Goal: Transaction & Acquisition: Register for event/course

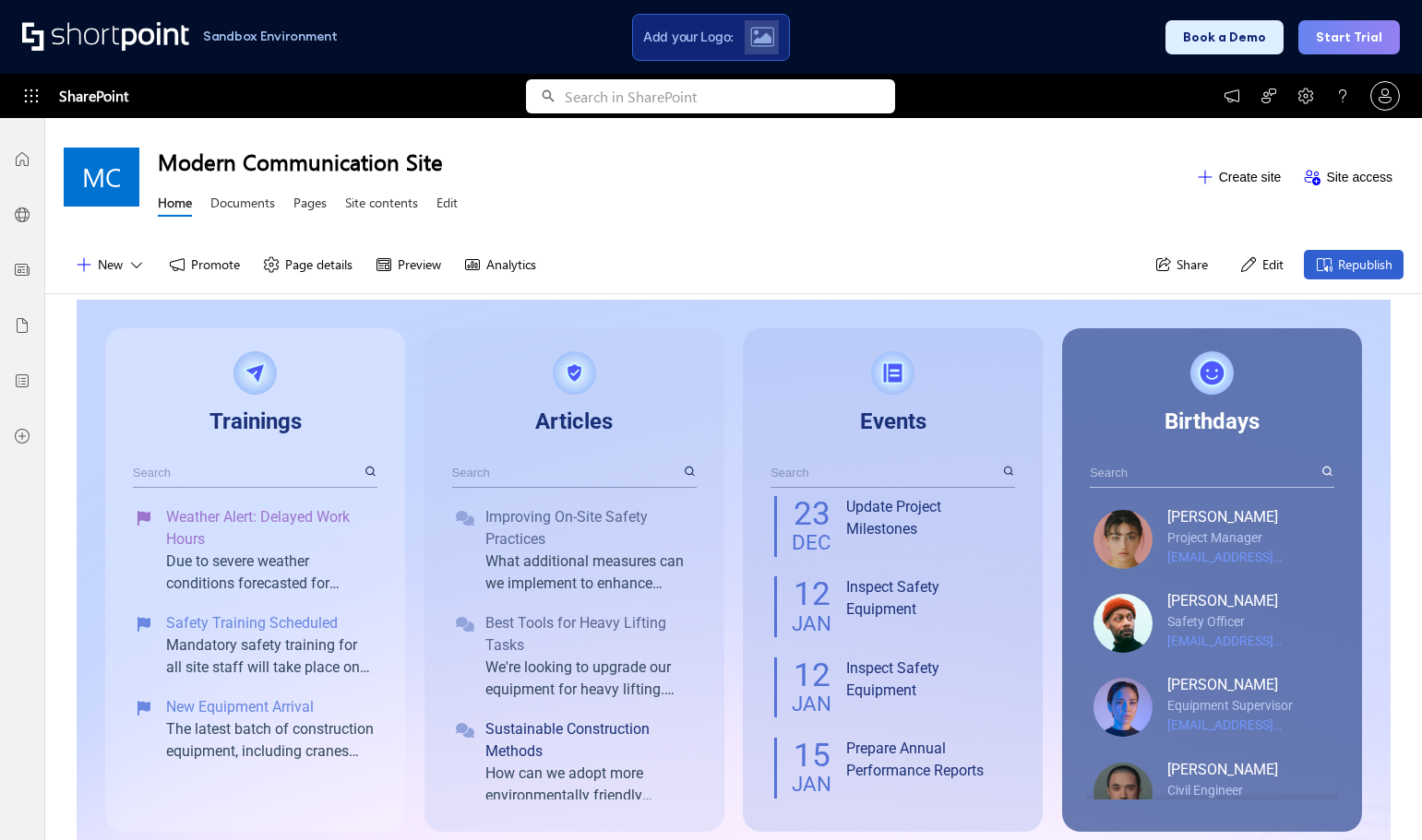
scroll to position [14, 14]
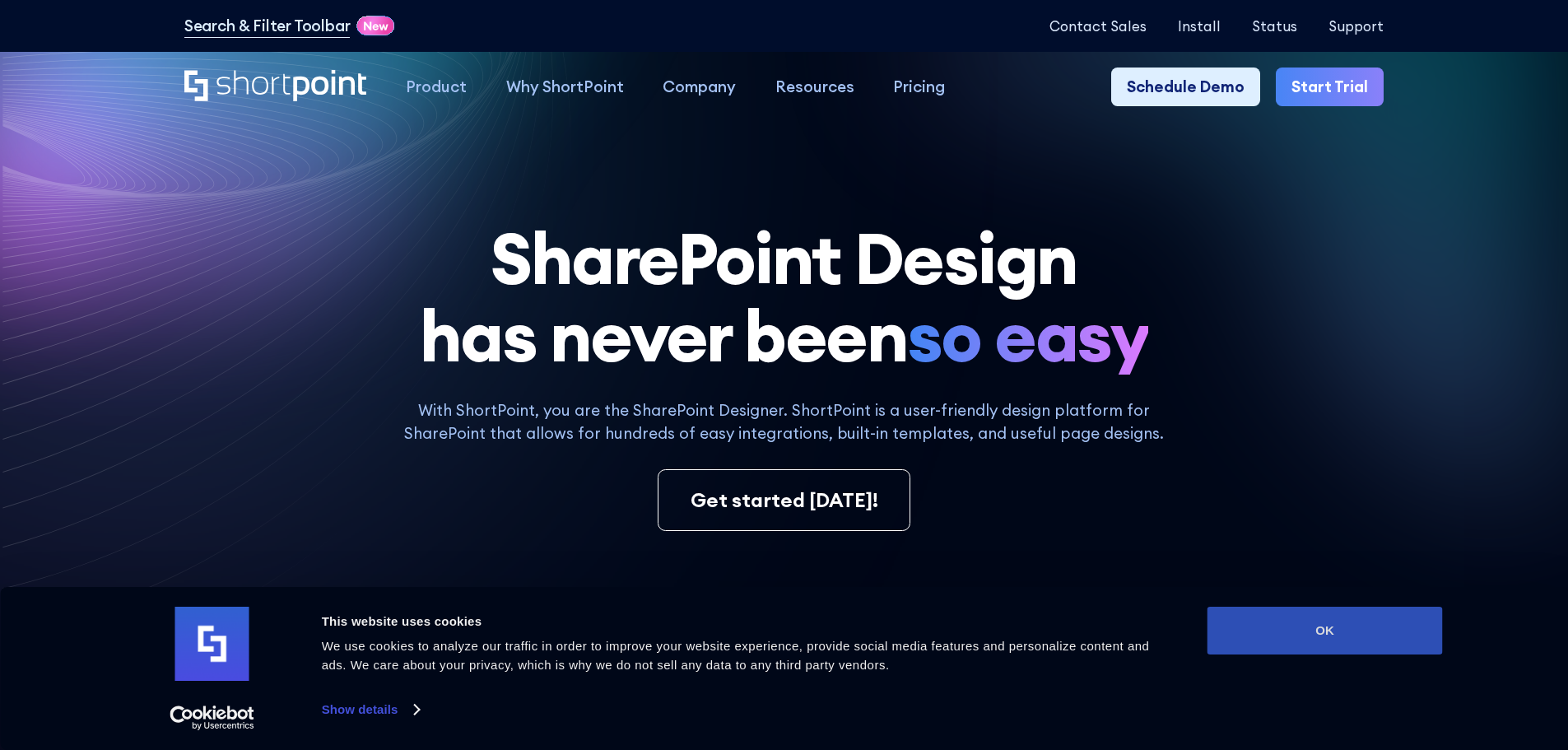
click at [1255, 638] on button "OK" at bounding box center [1325, 630] width 236 height 48
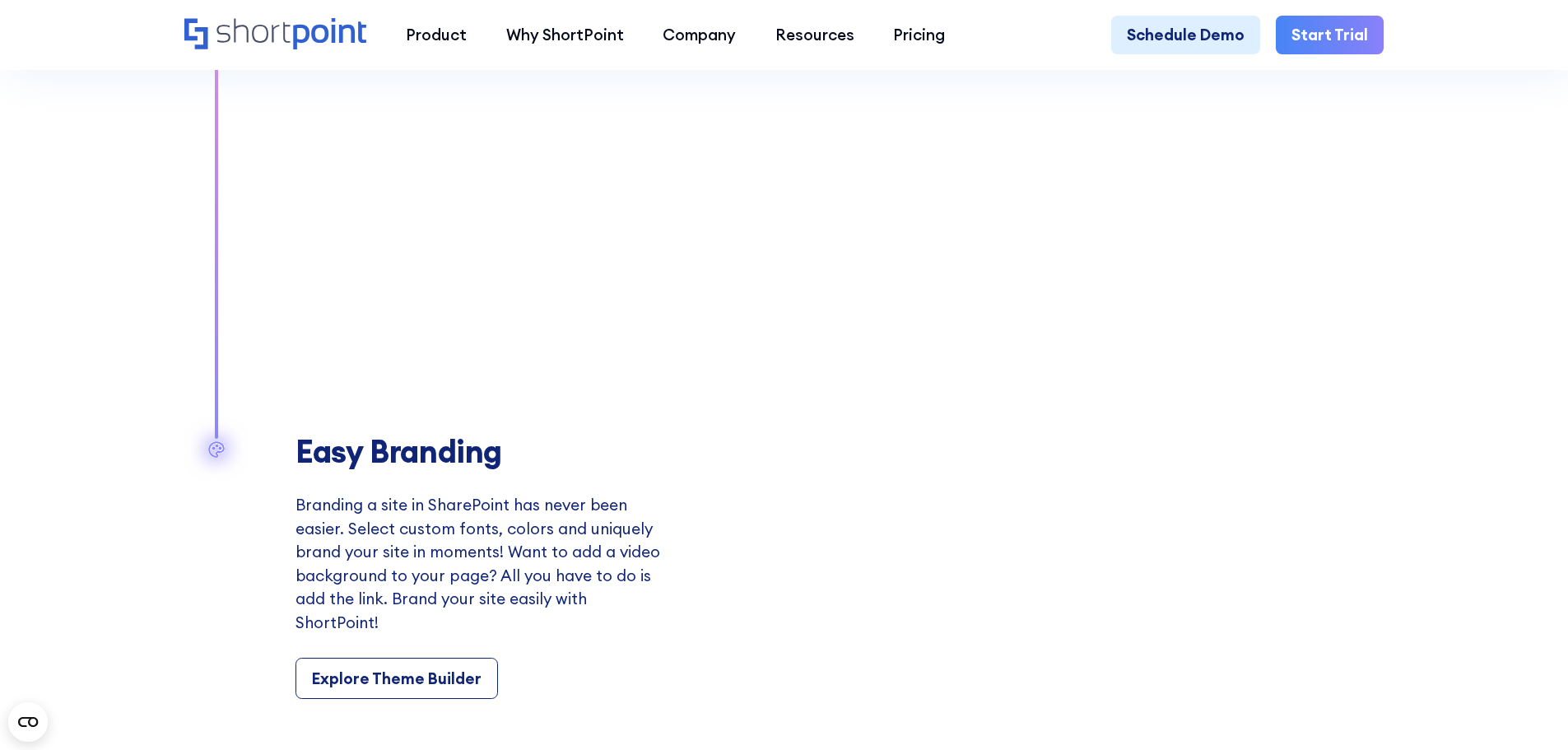
scroll to position [2470, 0]
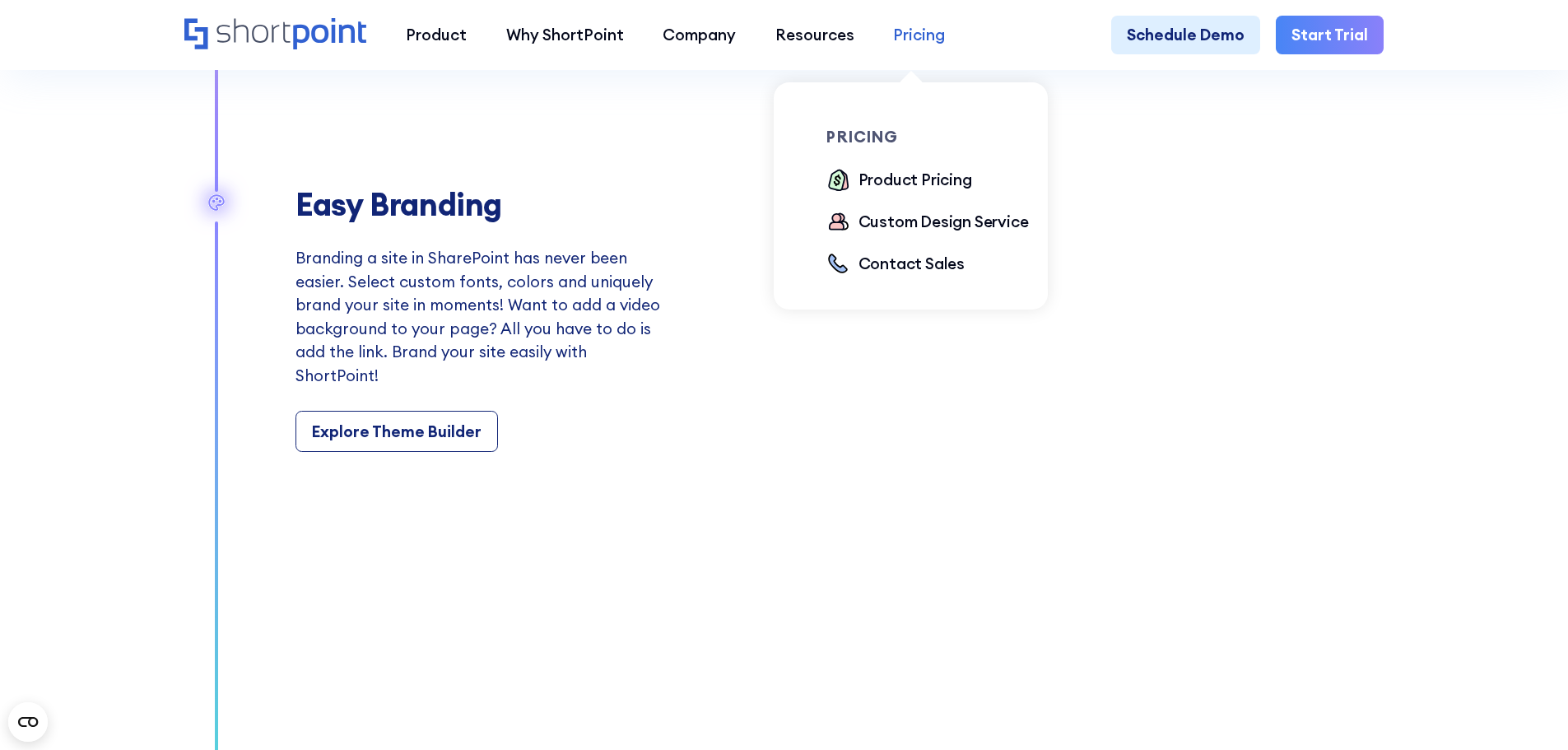
click at [923, 27] on div "Pricing" at bounding box center [920, 36] width 52 height 24
click at [914, 184] on div "Product Pricing" at bounding box center [915, 180] width 114 height 24
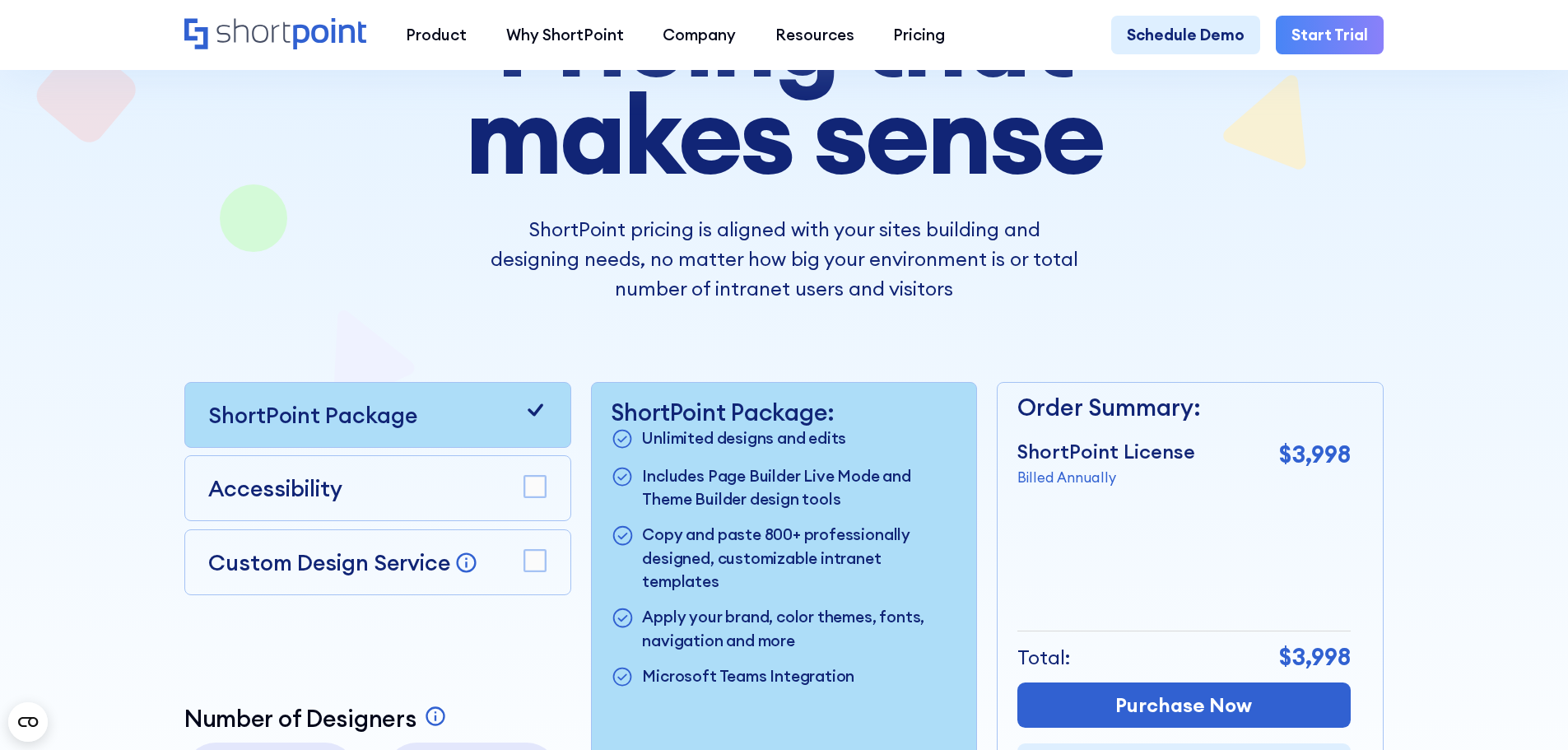
scroll to position [412, 0]
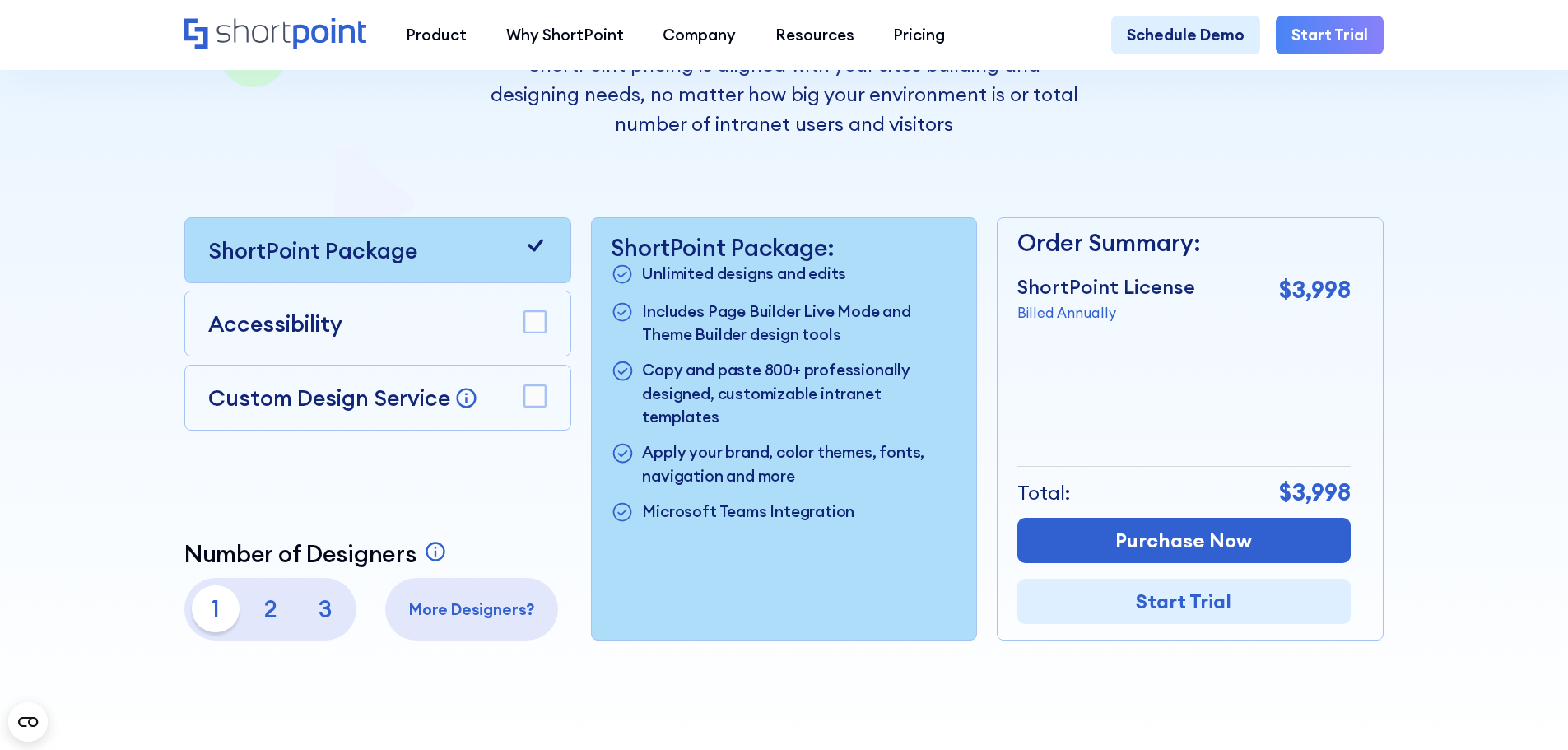
click at [540, 403] on rect at bounding box center [535, 395] width 22 height 22
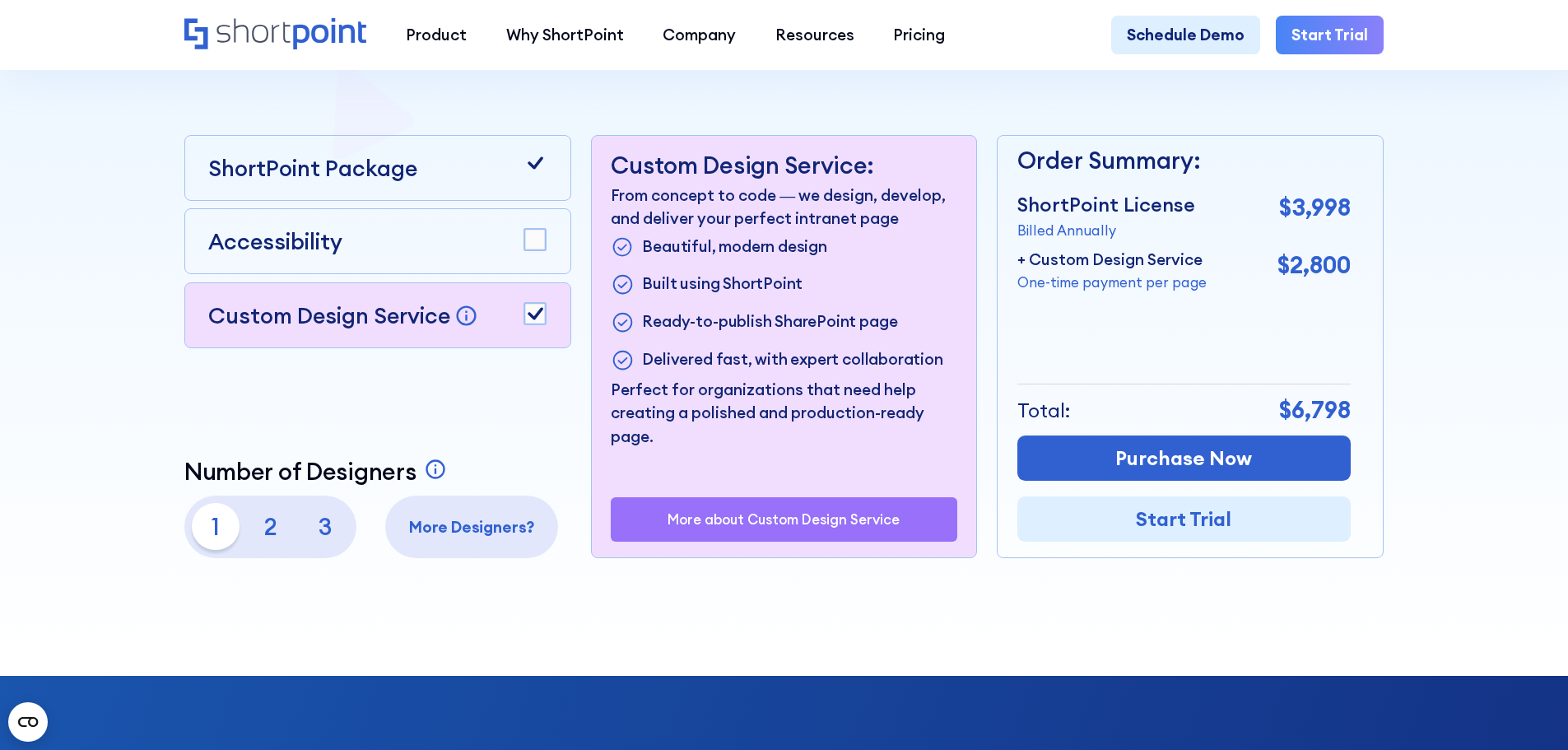
scroll to position [0, 0]
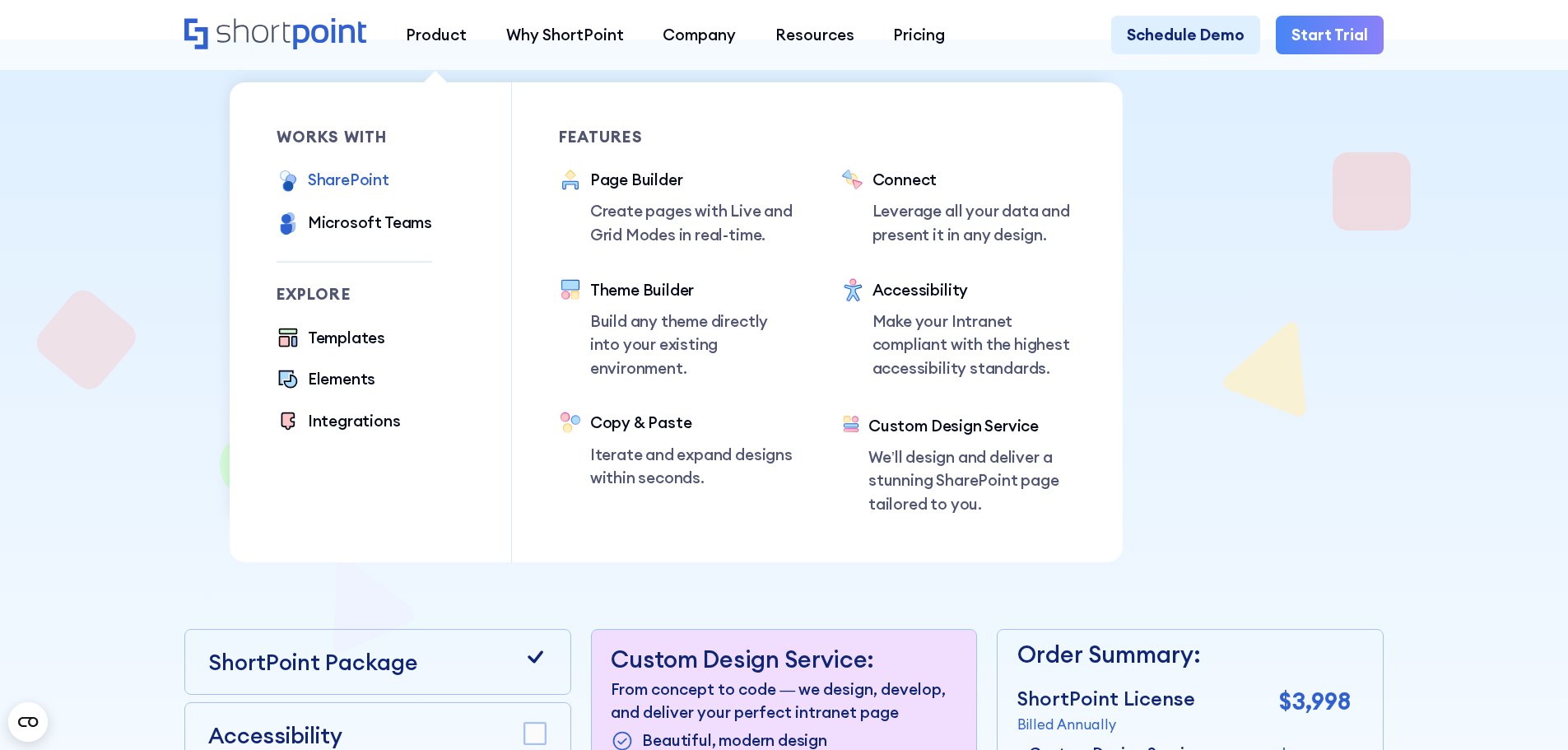
click at [368, 181] on div "SharePoint" at bounding box center [348, 180] width 81 height 24
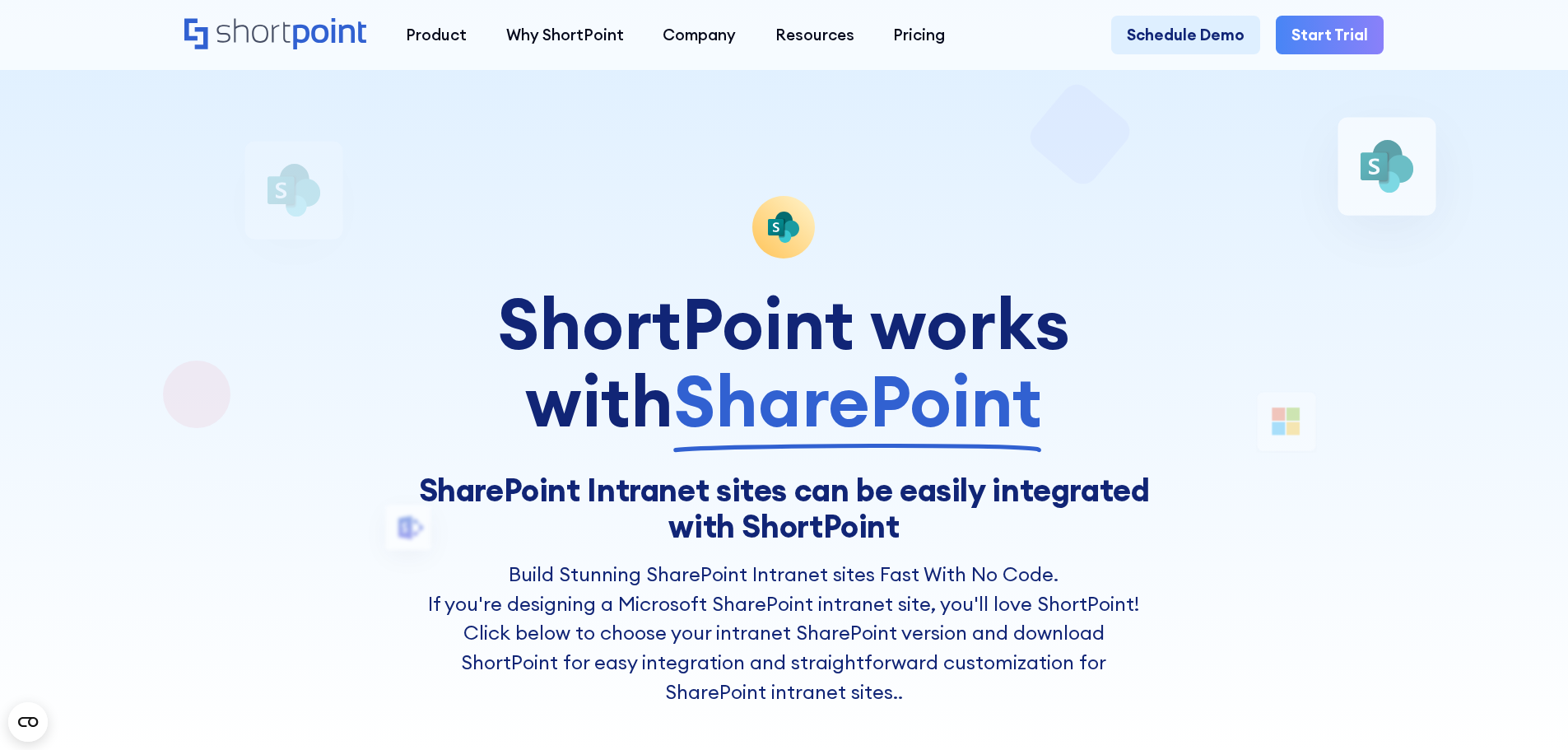
click at [1331, 34] on link "Start Trial" at bounding box center [1330, 36] width 107 height 40
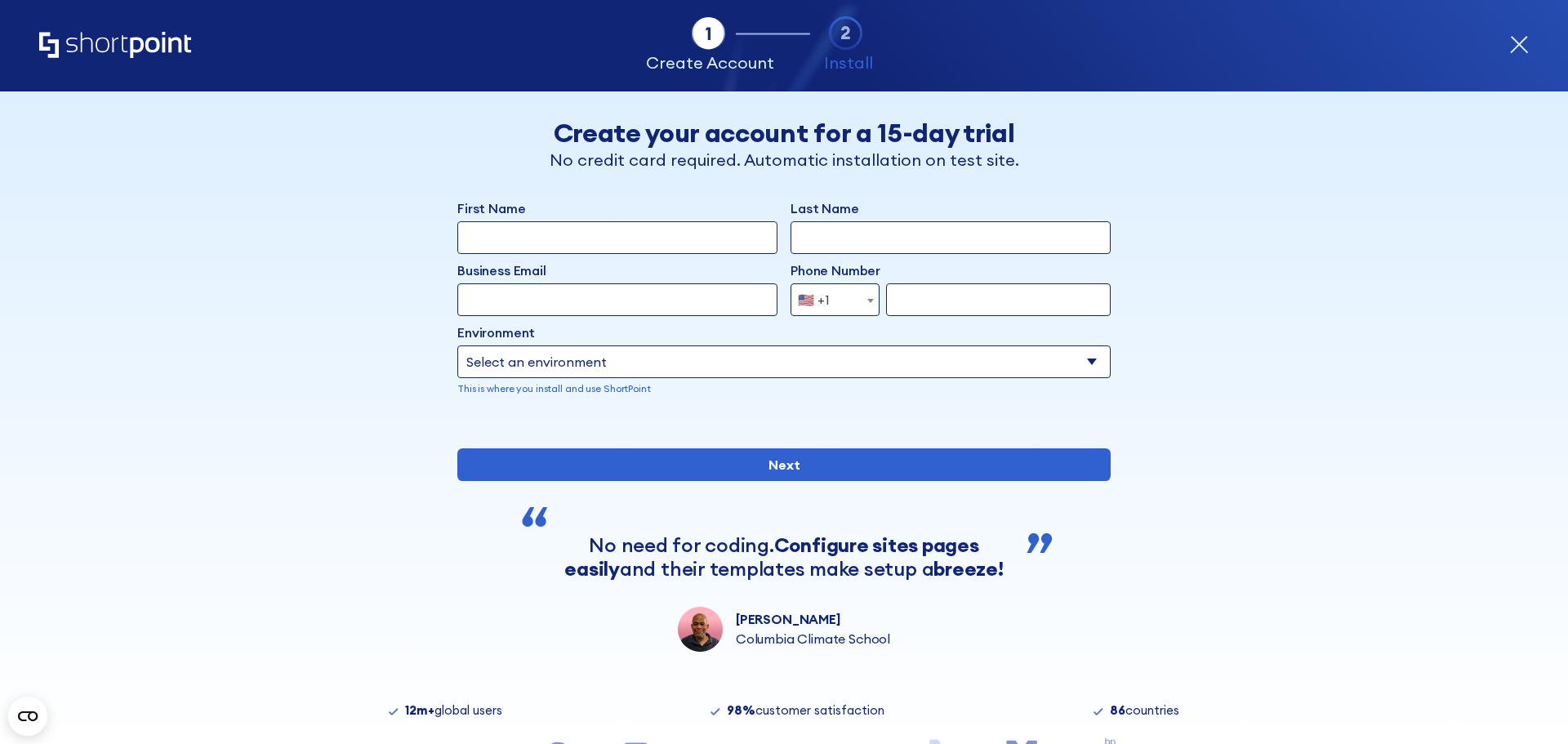
click at [1043, 360] on select "Select an environment Microsoft 365 SharePoint Online SharePoint Subscription E…" at bounding box center [784, 362] width 653 height 33
click at [1340, 597] on div "Tab 1 Tab 2 Tab 3 Tab 4 Tell us more about you New customer Existing customer B…" at bounding box center [784, 417] width 1568 height 653
click at [507, 356] on select "Select an environment Microsoft 365 SharePoint Online SharePoint Subscription E…" at bounding box center [784, 362] width 653 height 33
click at [1087, 370] on select "Select an environment Microsoft 365 SharePoint Online SharePoint Subscription E…" at bounding box center [784, 362] width 653 height 33
click at [1089, 355] on select "Select an environment Microsoft 365 SharePoint Online SharePoint Subscription E…" at bounding box center [784, 362] width 653 height 33
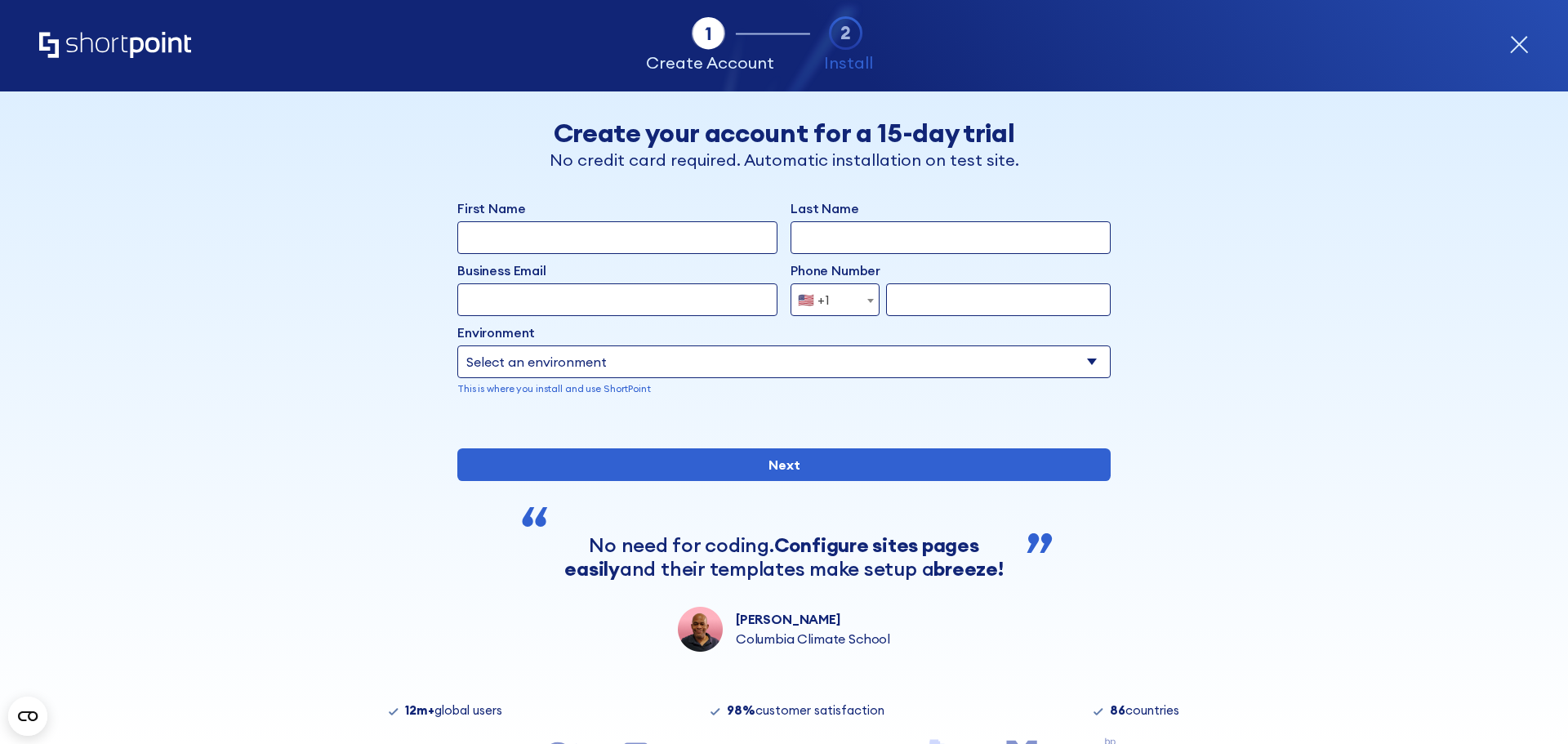
click at [304, 218] on div "Back Back Create your account for a 15-day trial No credit card required. Autom…" at bounding box center [784, 372] width 1000 height 561
click at [691, 368] on select "Select an environment Microsoft 365 SharePoint Online SharePoint Subscription E…" at bounding box center [784, 362] width 653 height 33
select select "SharePoint Online"
click at [457, 346] on select "Select an environment Microsoft 365 SharePoint Online SharePoint Subscription E…" at bounding box center [784, 362] width 653 height 33
click at [654, 237] on input "First Name" at bounding box center [617, 237] width 320 height 33
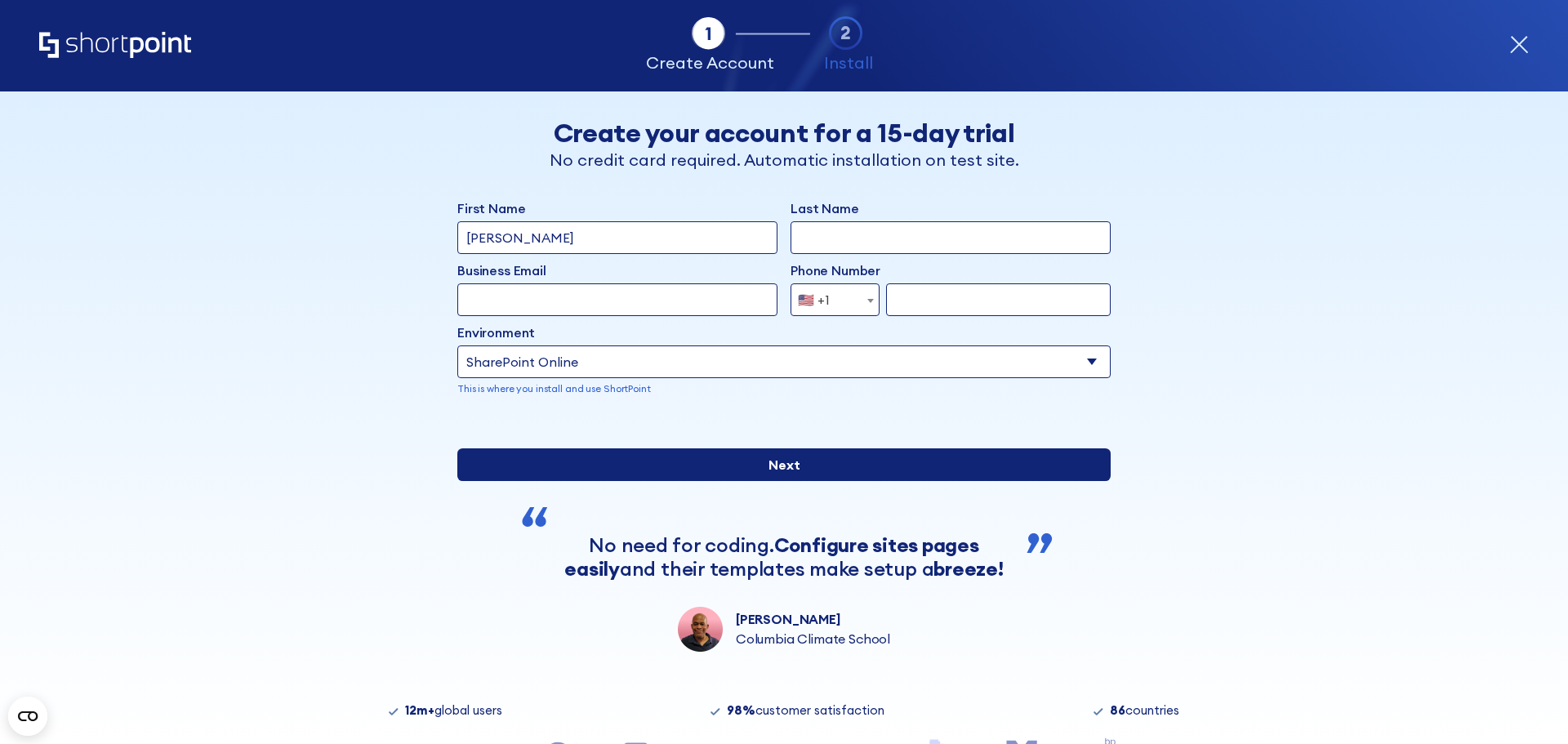
type input "Lori"
type input "Liu"
type input "[PERSON_NAME][EMAIL_ADDRESS][PERSON_NAME][DOMAIN_NAME]"
type input "8"
click at [746, 481] on input "Next" at bounding box center [784, 464] width 653 height 33
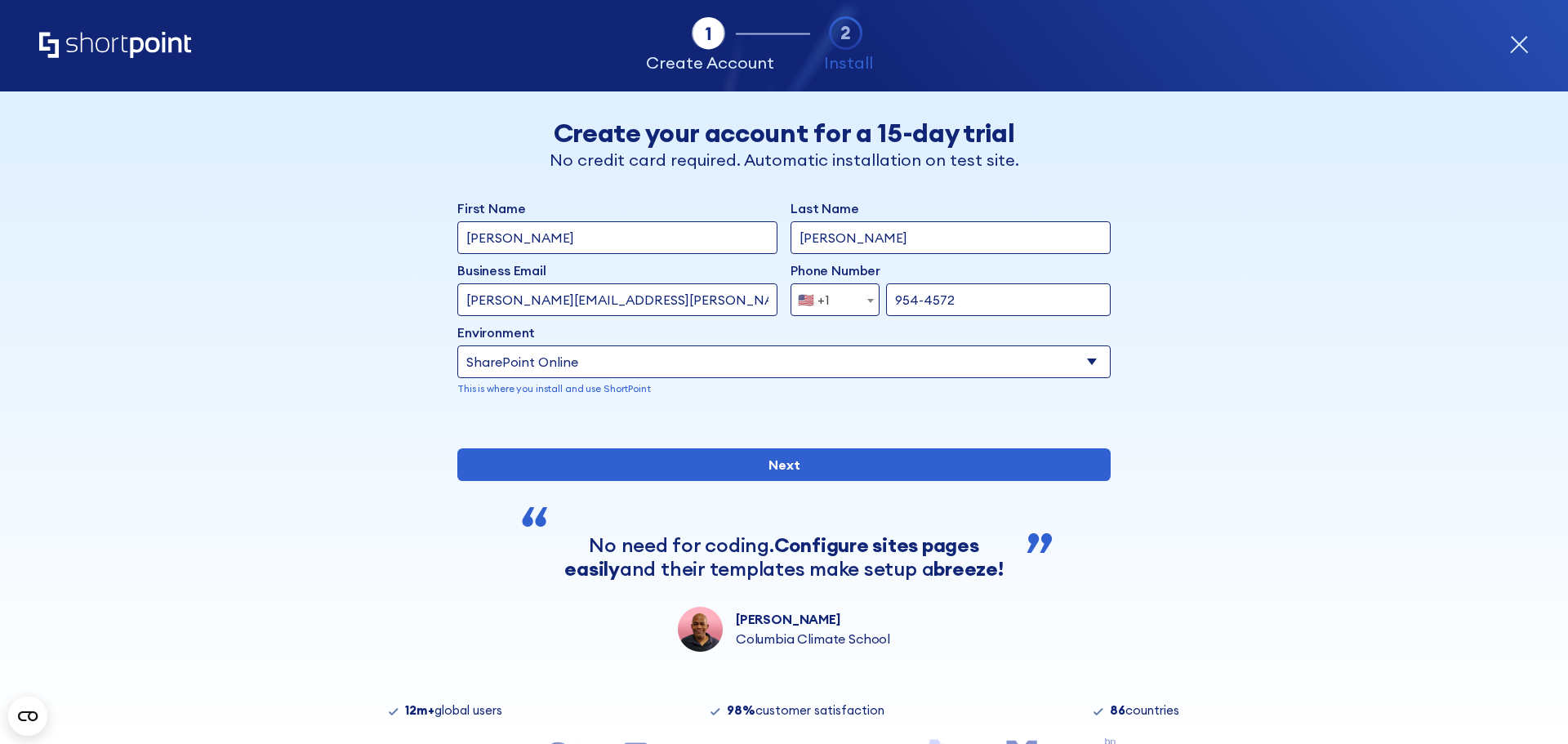
click at [982, 304] on input "954-4572" at bounding box center [998, 300] width 224 height 33
click at [888, 301] on input "954-4572" at bounding box center [998, 300] width 224 height 33
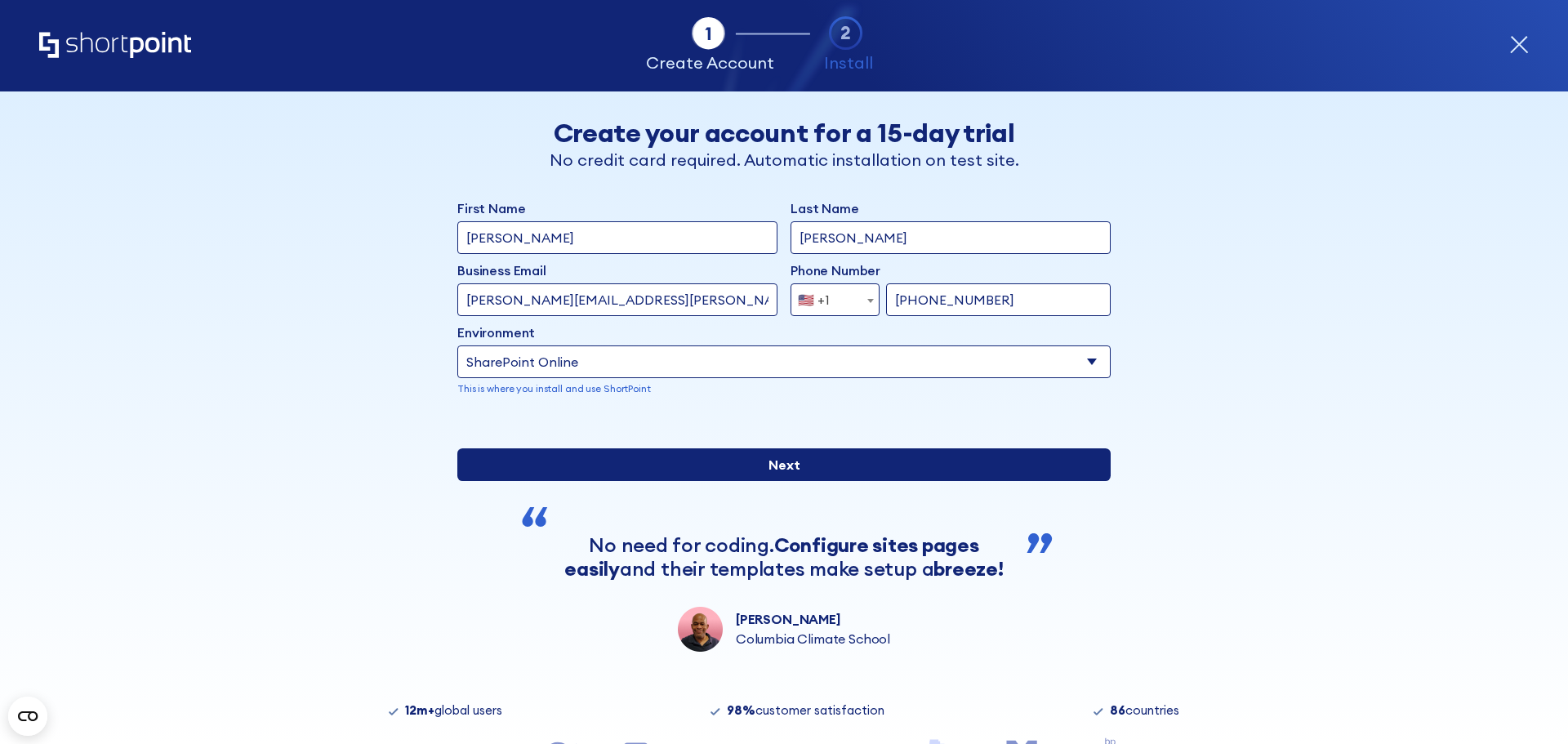
type input "415-954-4572"
click at [934, 481] on input "Next" at bounding box center [784, 464] width 653 height 33
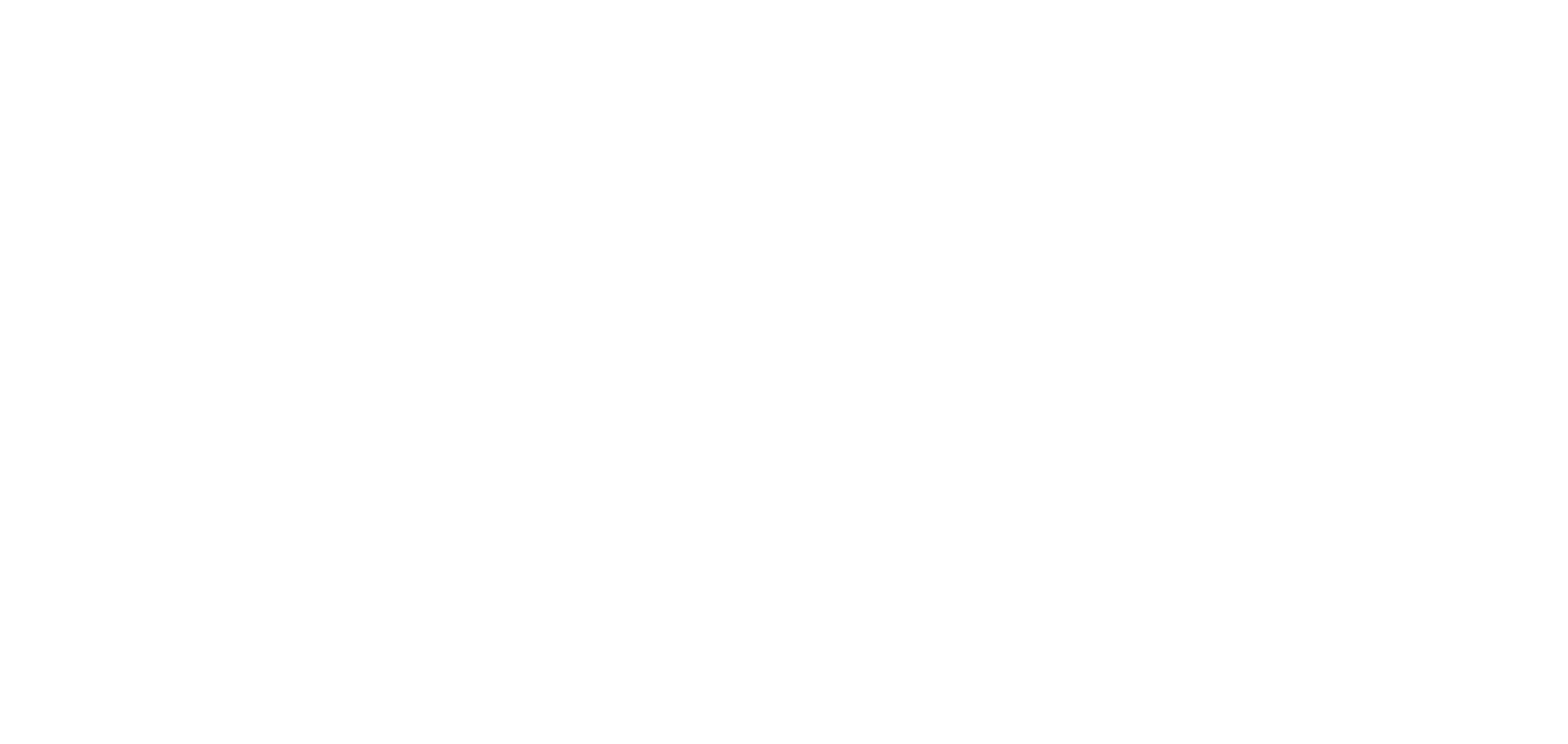
select select "SharePoint Online"
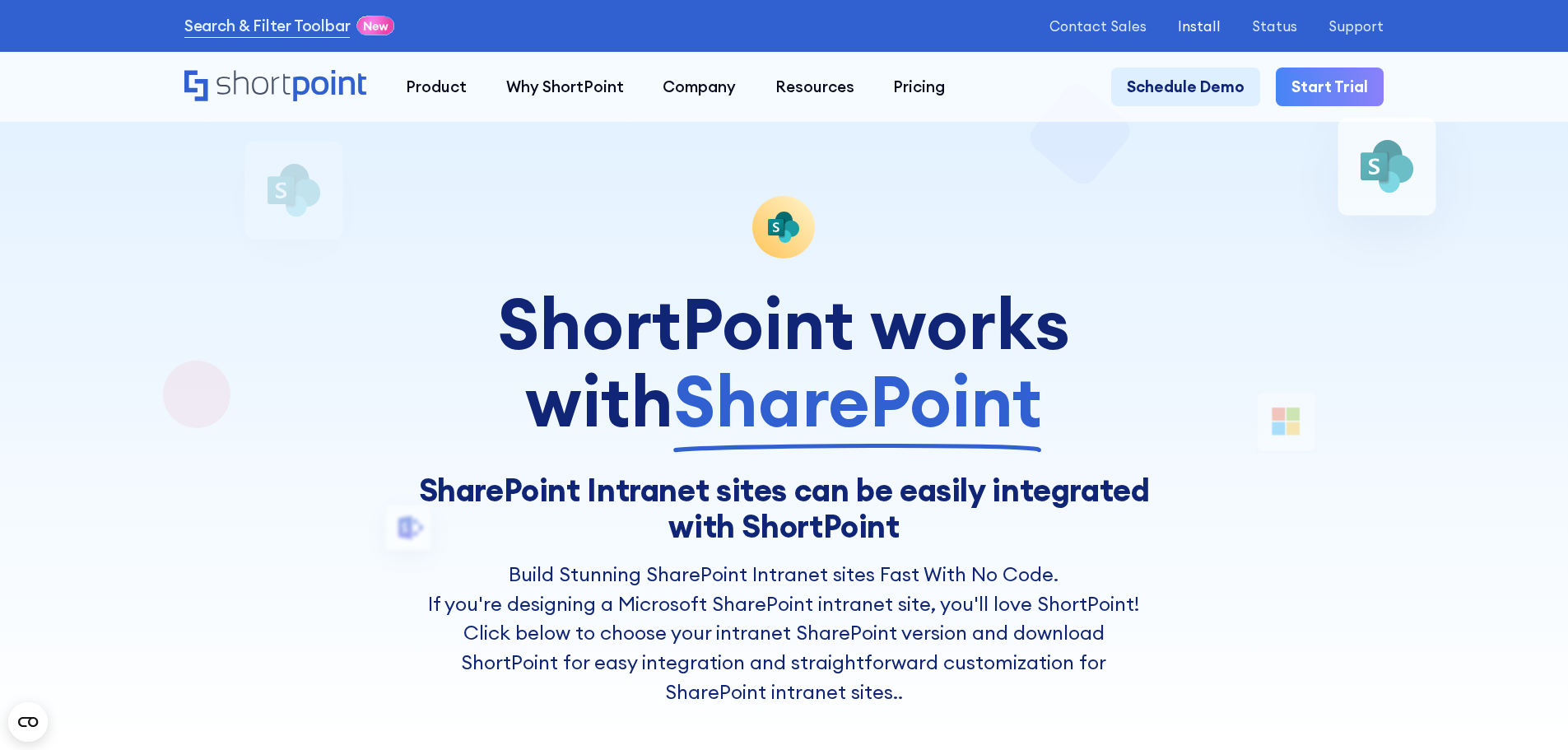
click at [1211, 28] on p "Install" at bounding box center [1199, 26] width 42 height 16
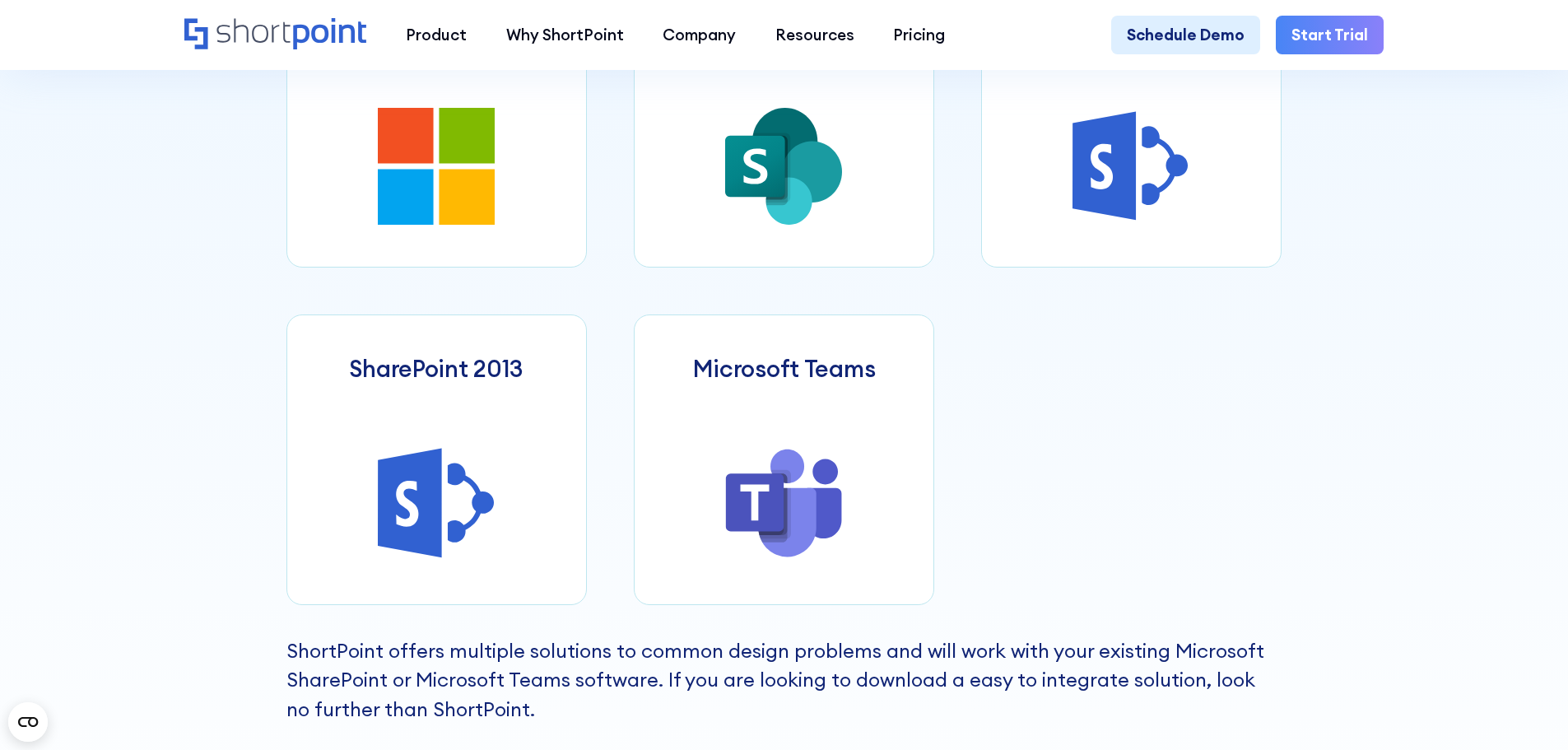
scroll to position [824, 0]
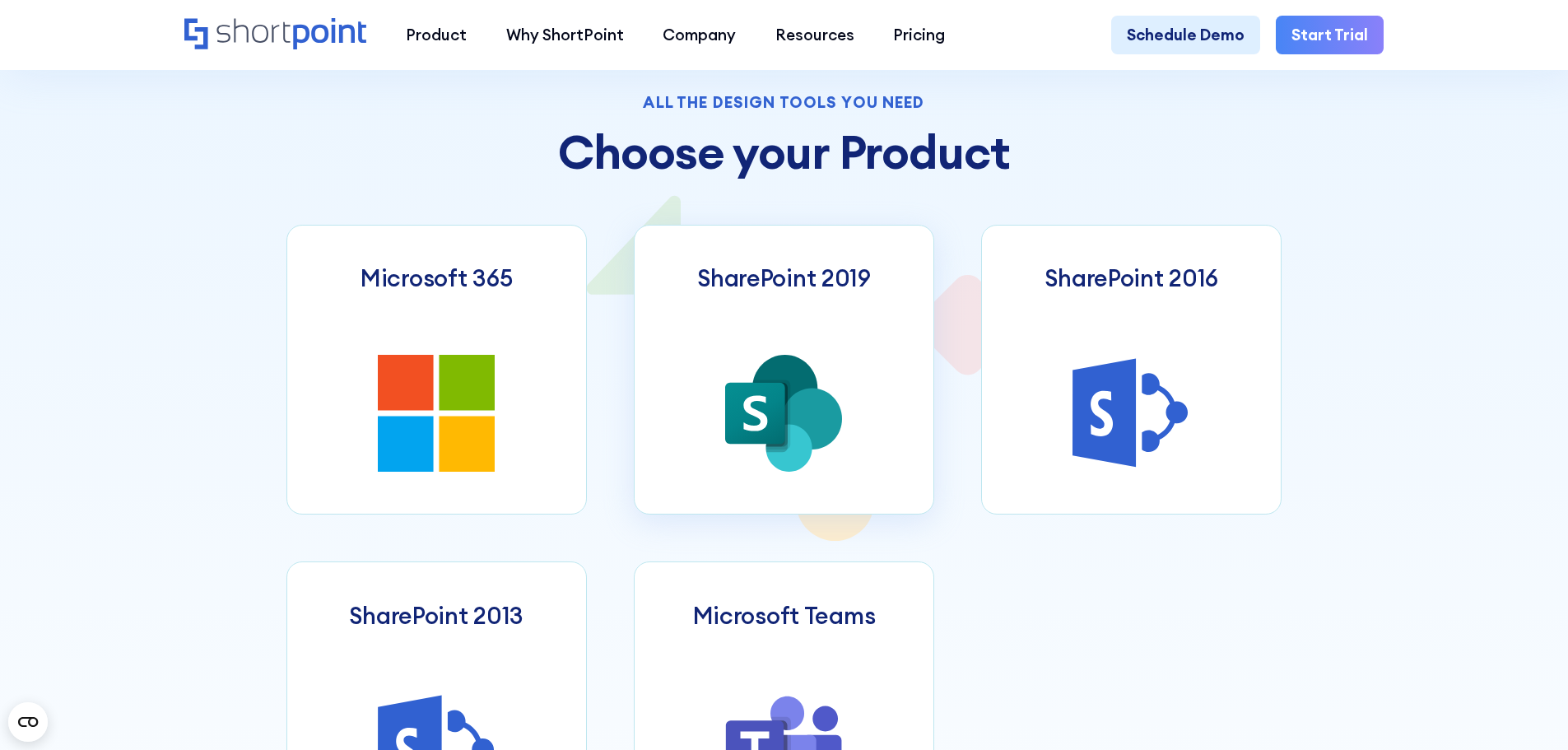
click at [862, 383] on link "SharePoint 2019" at bounding box center [784, 369] width 301 height 290
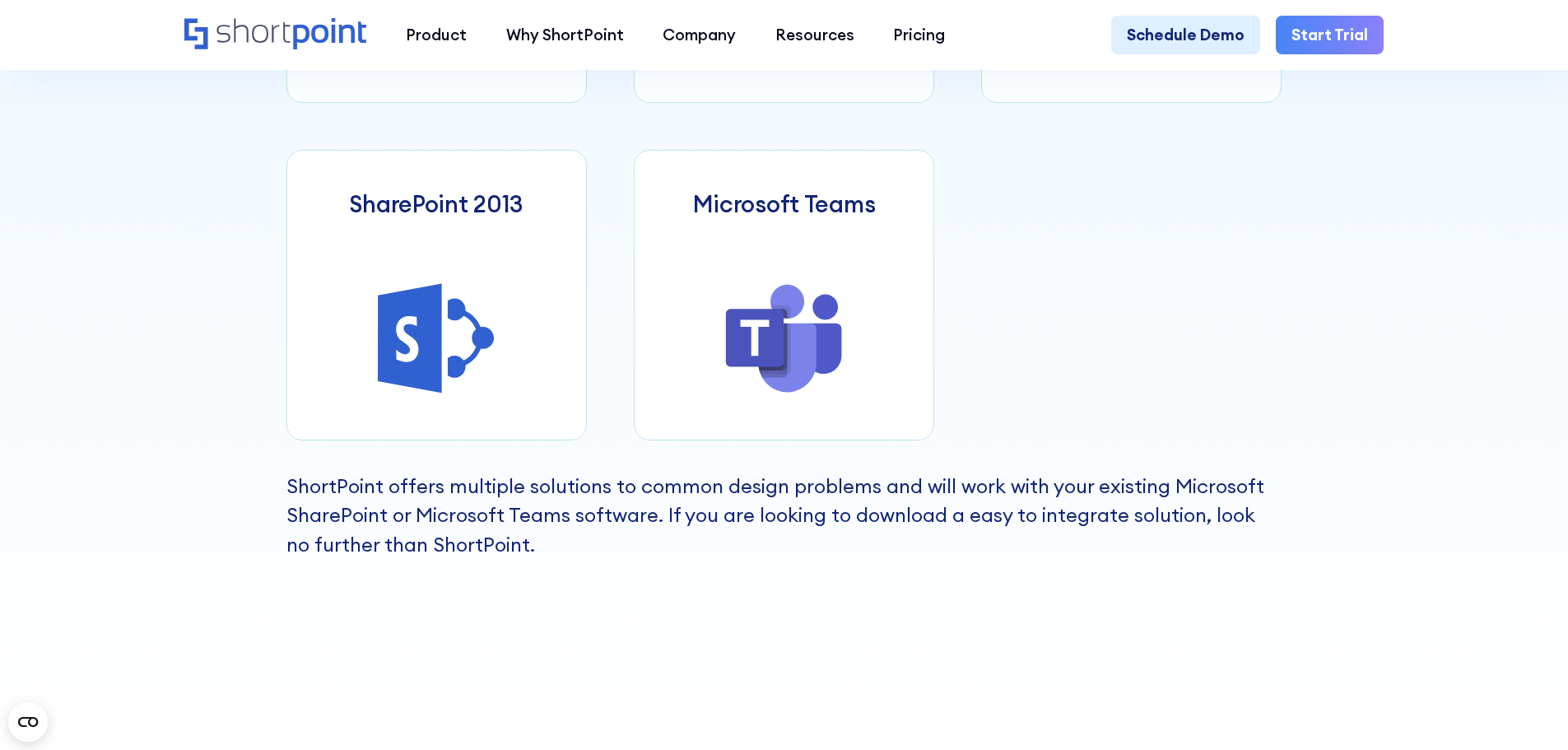
scroll to position [906, 0]
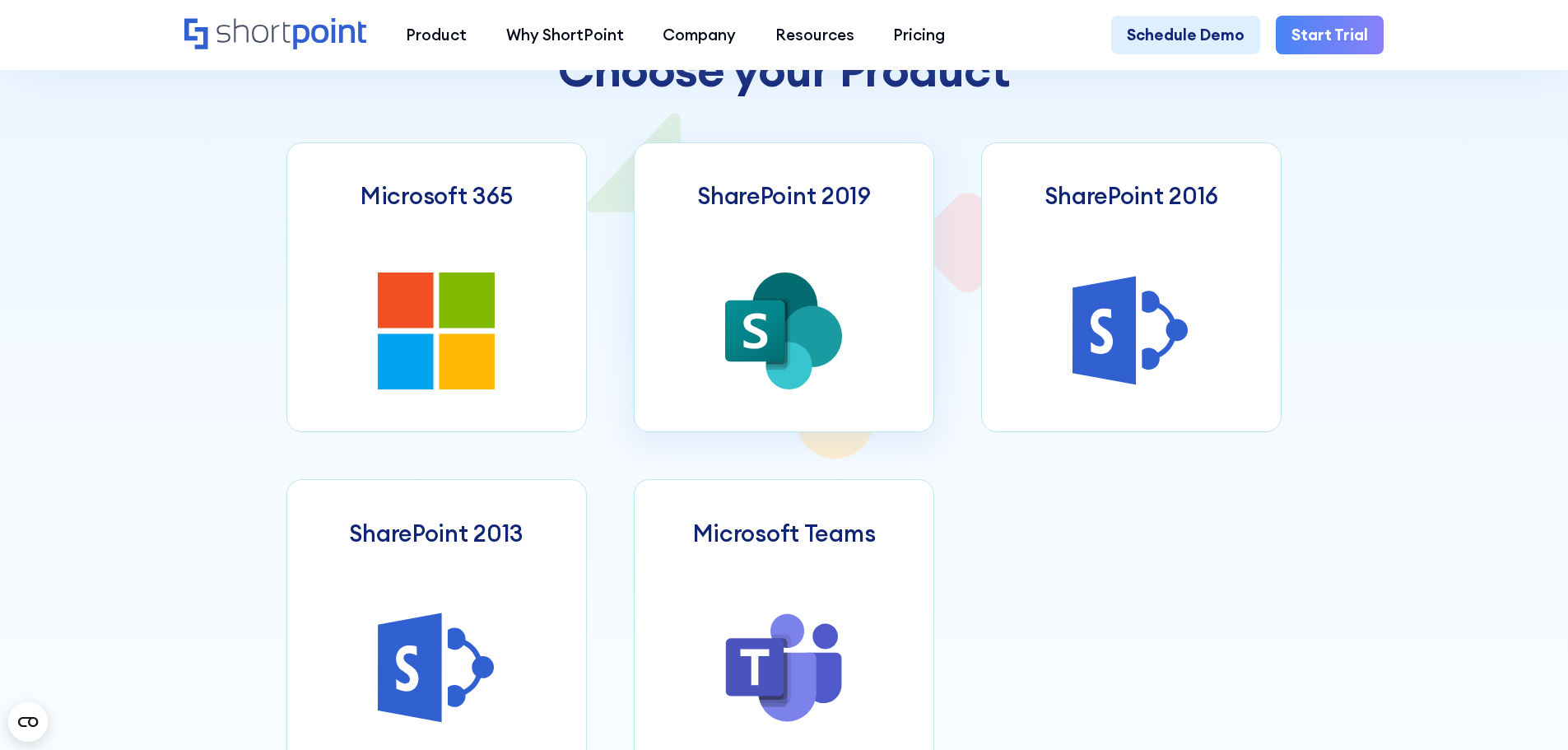
click at [719, 316] on link "SharePoint 2019" at bounding box center [784, 287] width 301 height 290
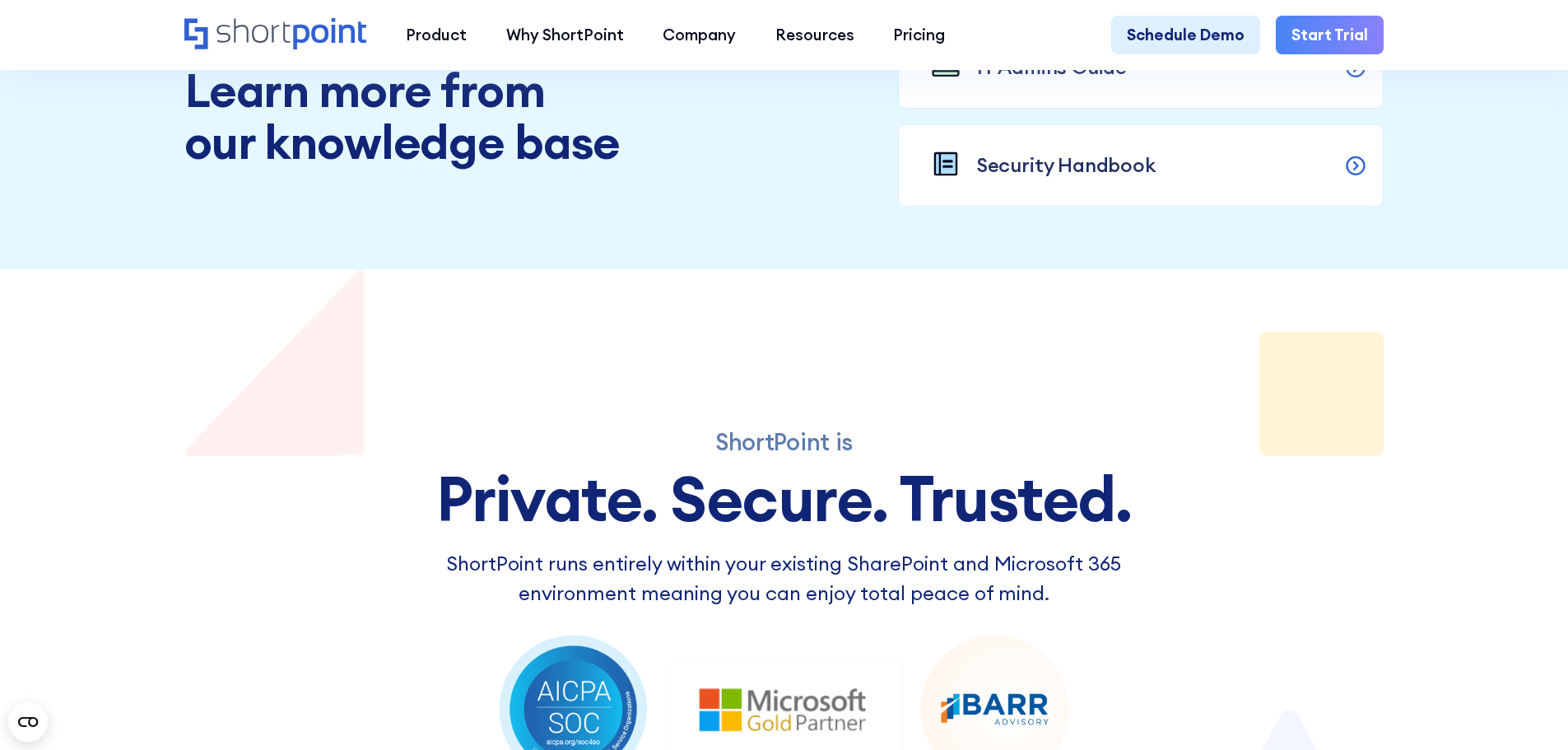
scroll to position [2141, 0]
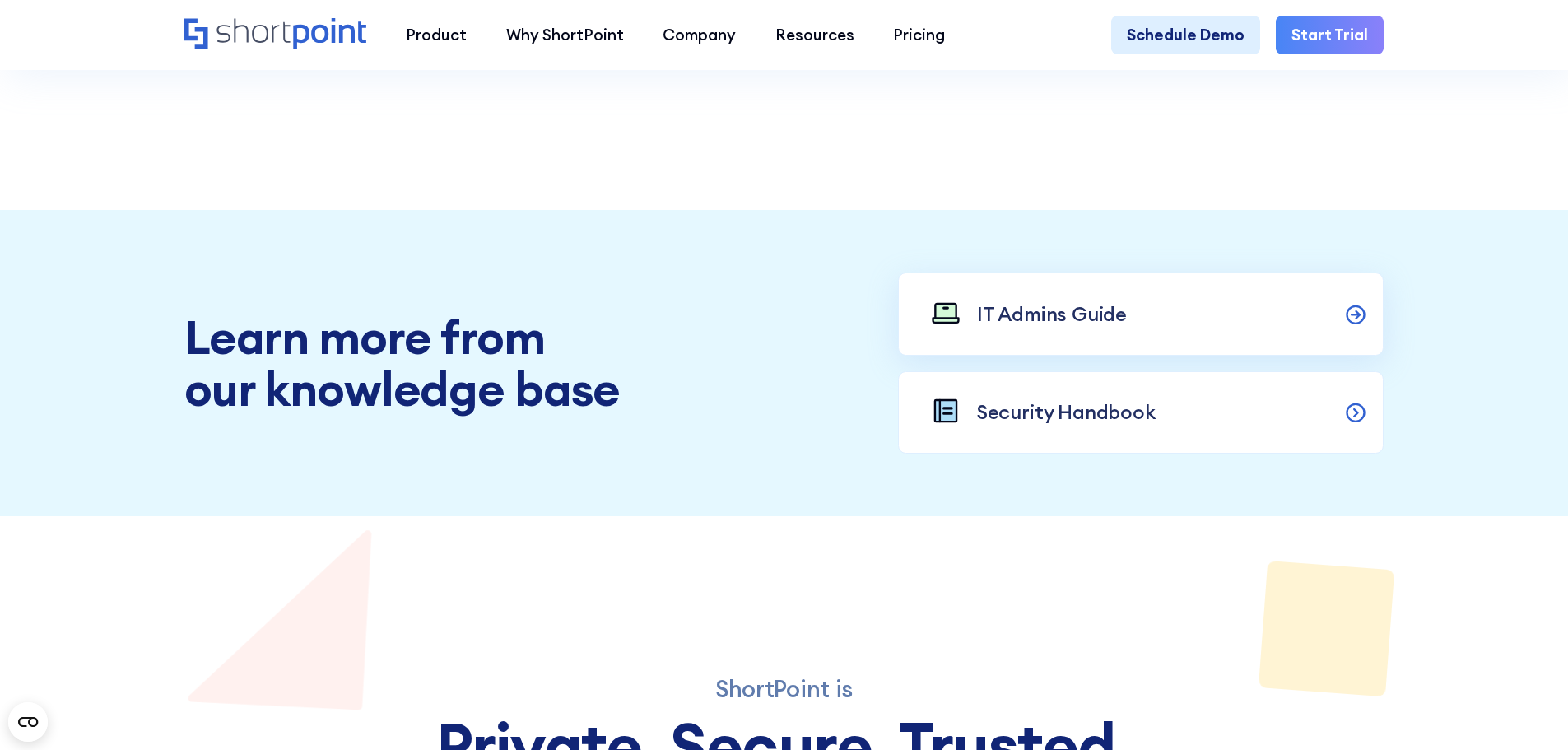
click at [1359, 319] on icon at bounding box center [1357, 315] width 3 height 8
